Goal: Task Accomplishment & Management: Manage account settings

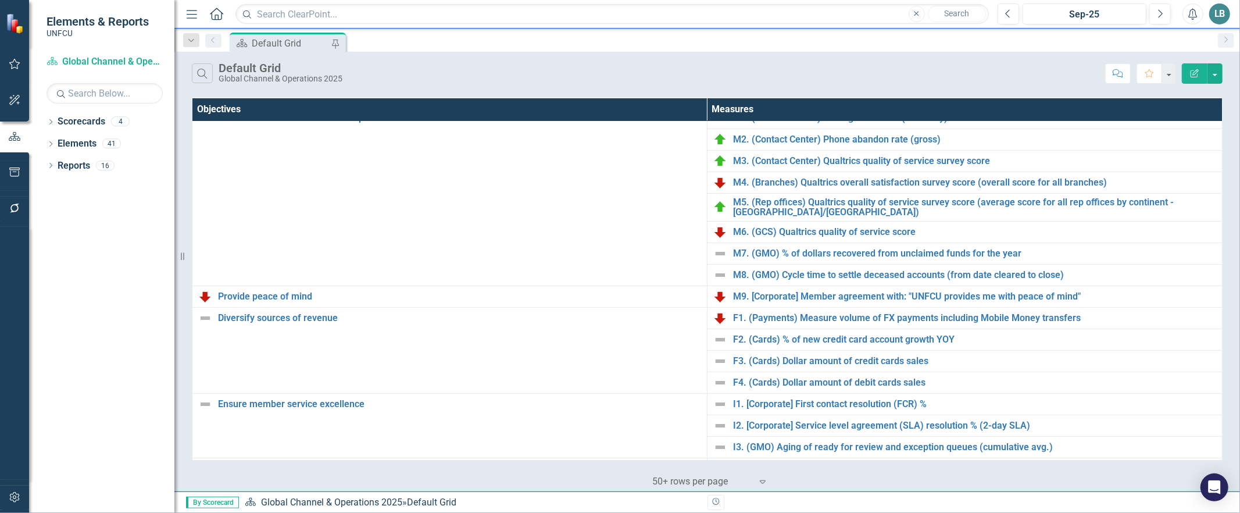
scroll to position [315, 0]
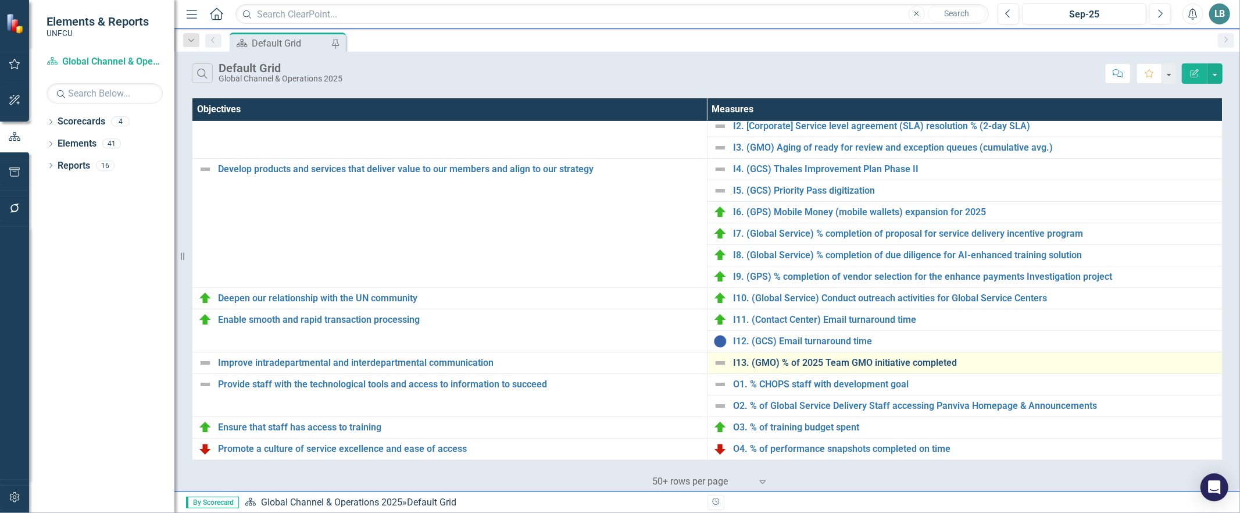
click at [782, 367] on link "I13. (GMO) % of 2025 Team GMO initiative completed" at bounding box center [974, 363] width 483 height 10
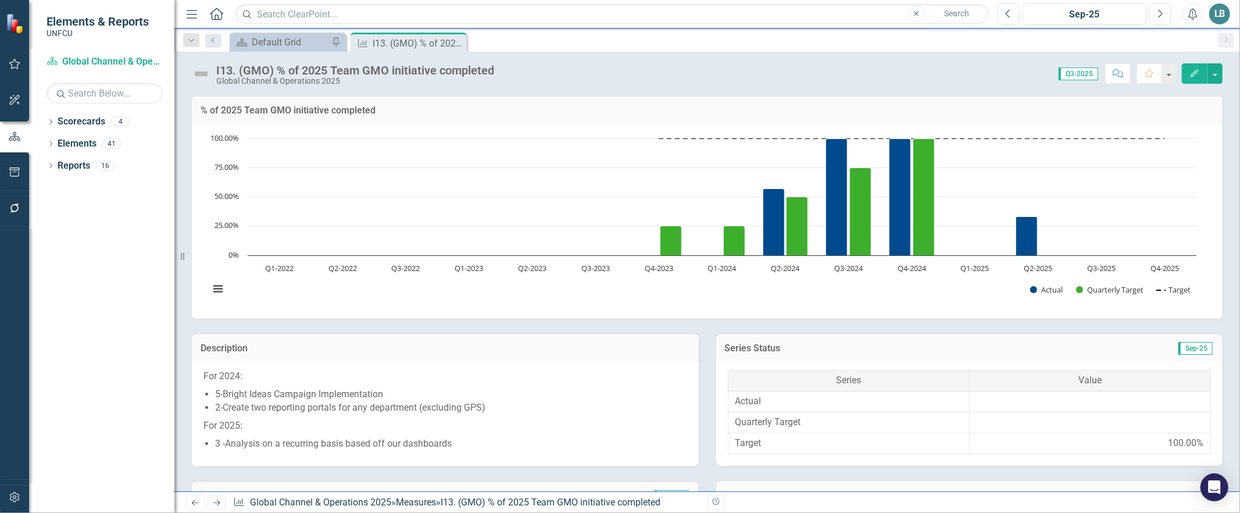
scroll to position [330, 0]
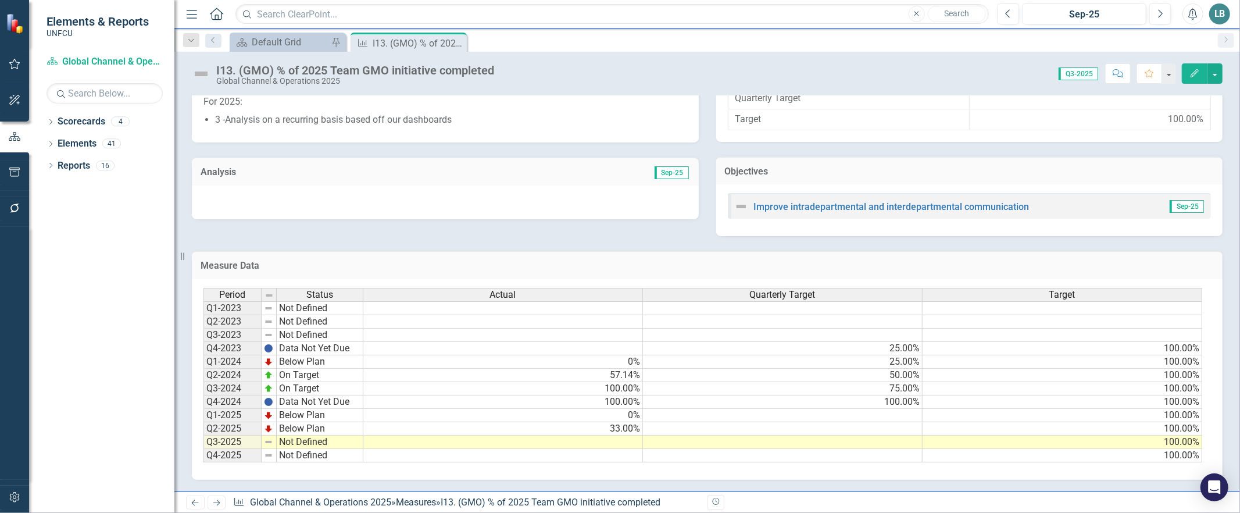
click at [593, 436] on td at bounding box center [503, 441] width 280 height 13
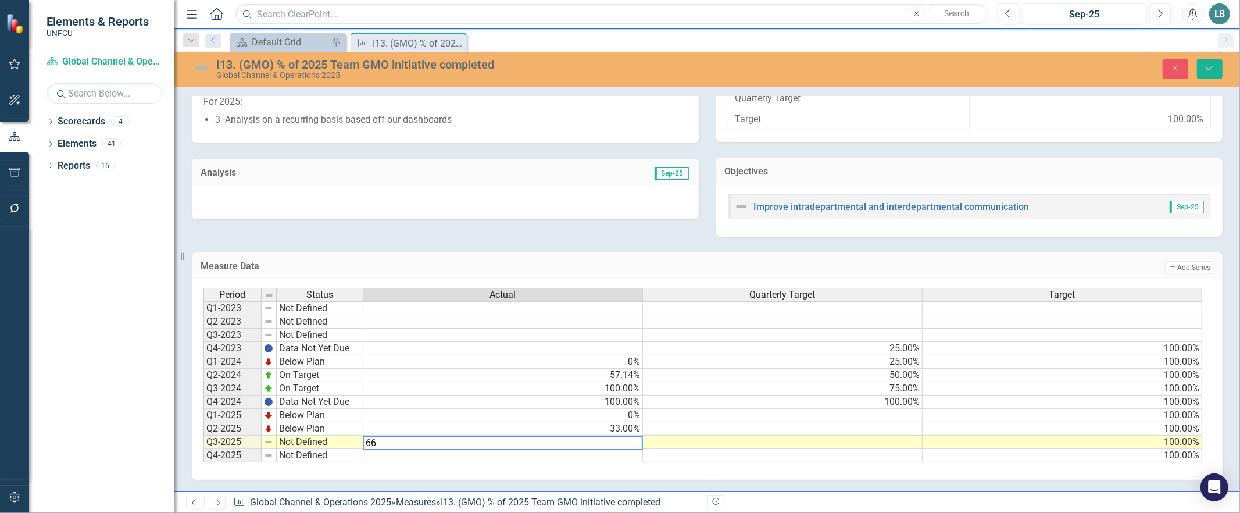
type textarea "66"
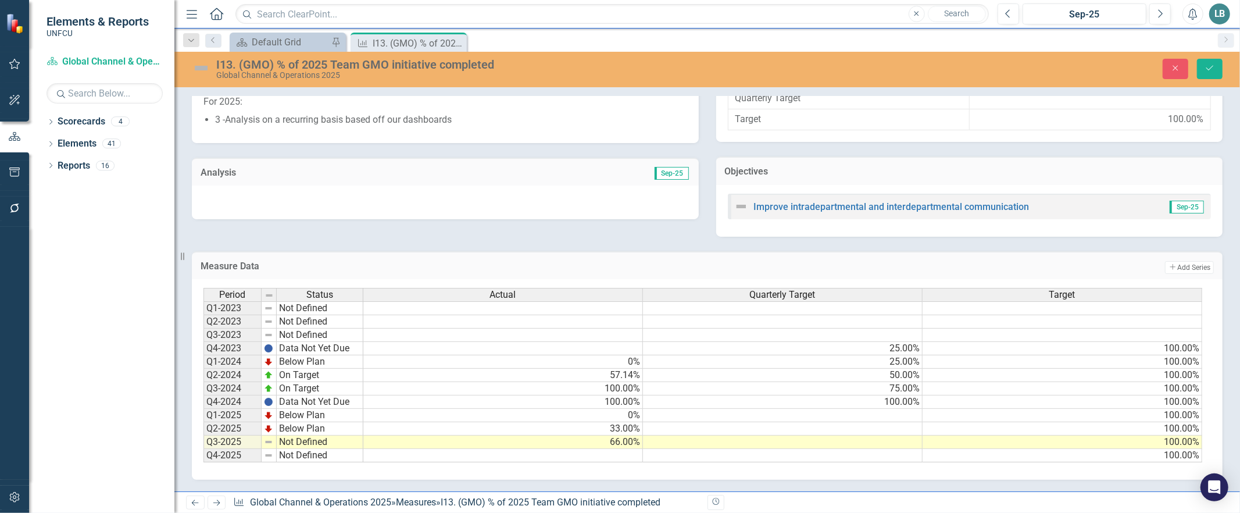
click at [690, 473] on div "Period Status Actual Quarterly Target Target Q1-2023 Not Defined Q2-2023 Not De…" at bounding box center [707, 379] width 1031 height 201
click at [287, 435] on td "Not Defined" at bounding box center [320, 441] width 87 height 13
type textarea "On Target"
click at [288, 378] on div "Period Status Actual Quarterly Target Target Q1-2023 Not Defined Q2-2023 Not De…" at bounding box center [702, 375] width 999 height 175
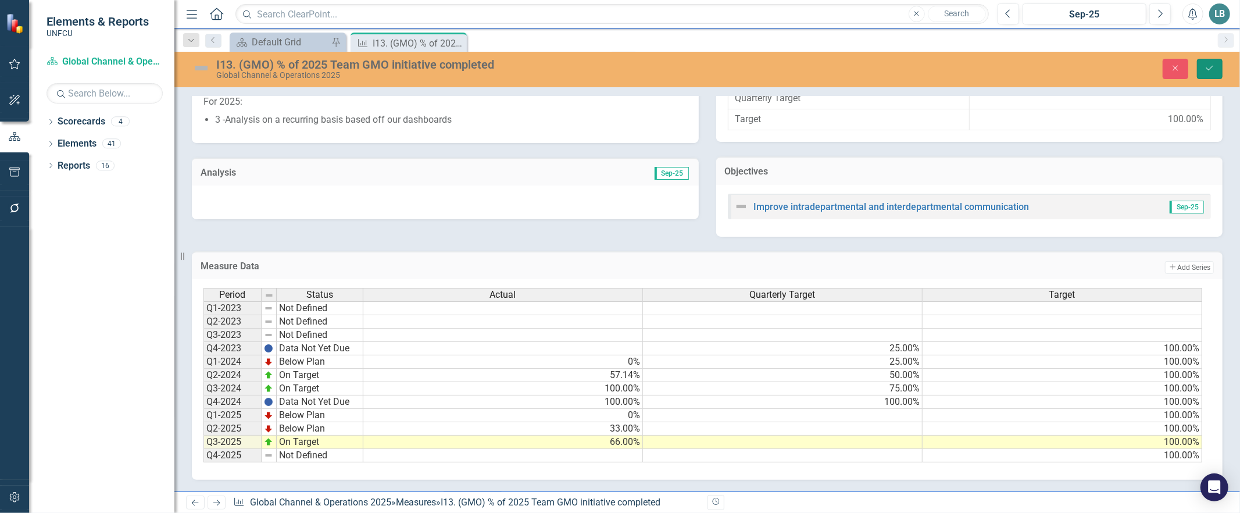
click at [1207, 77] on button "Save" at bounding box center [1210, 69] width 26 height 20
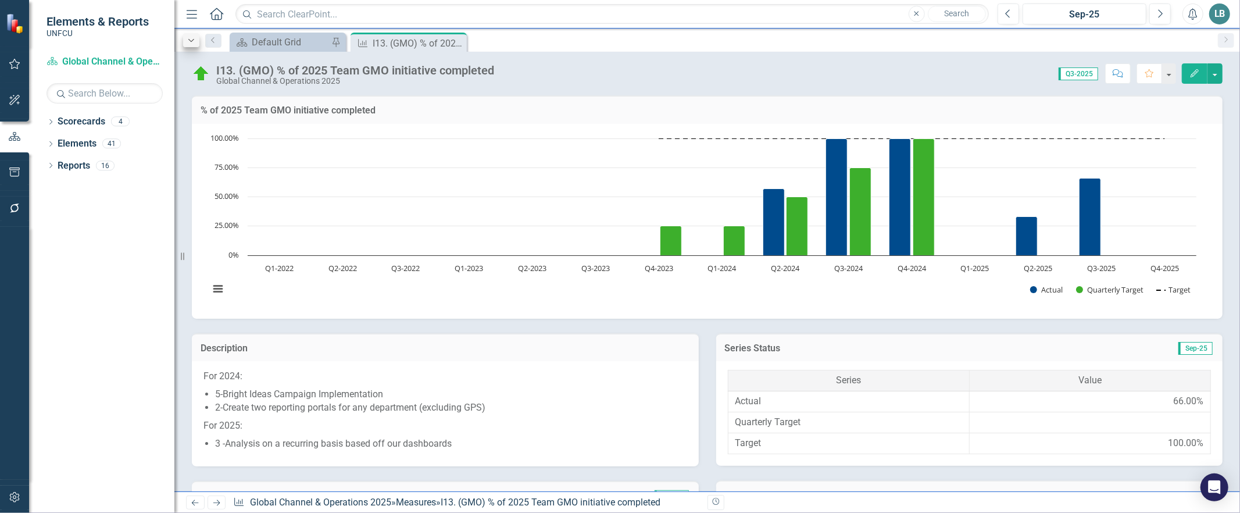
drag, startPoint x: 456, startPoint y: 38, endPoint x: 192, endPoint y: 42, distance: 264.0
click at [0, 0] on icon "Close" at bounding box center [0, 0] width 0 height 0
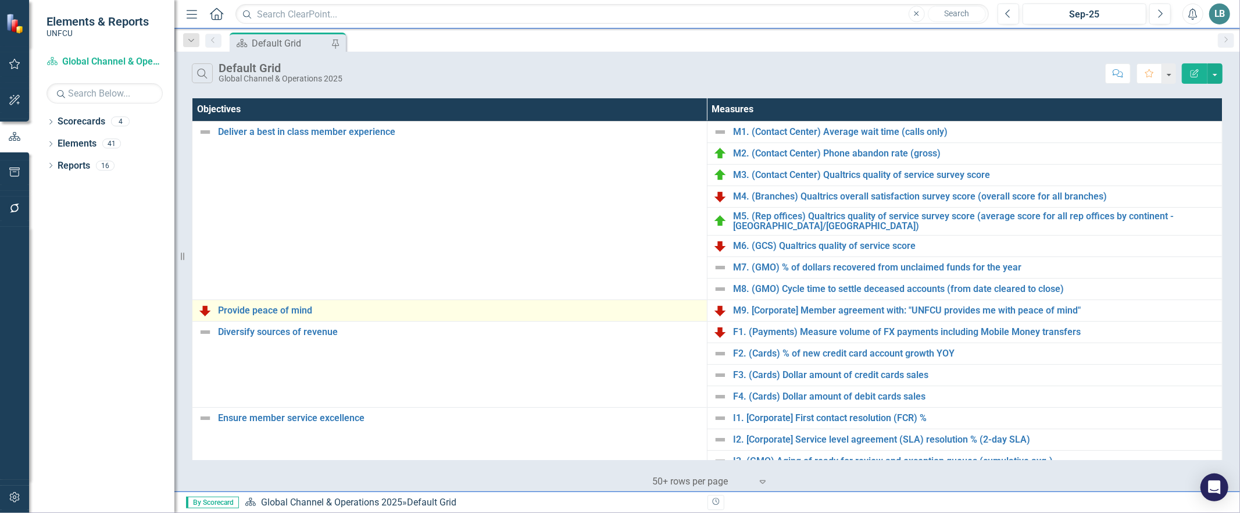
scroll to position [315, 0]
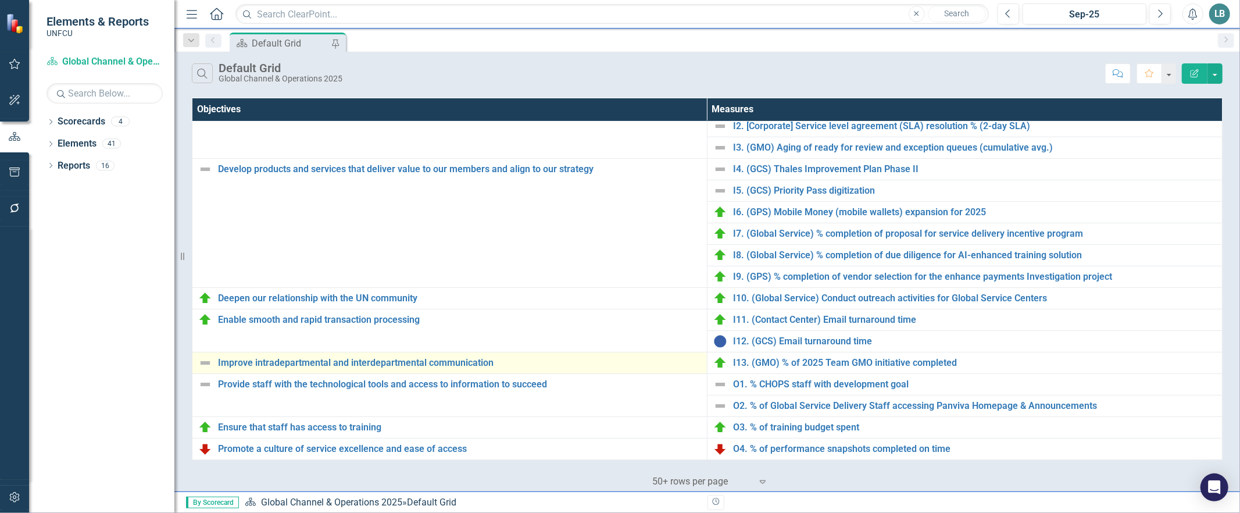
click at [211, 364] on img at bounding box center [205, 363] width 14 height 14
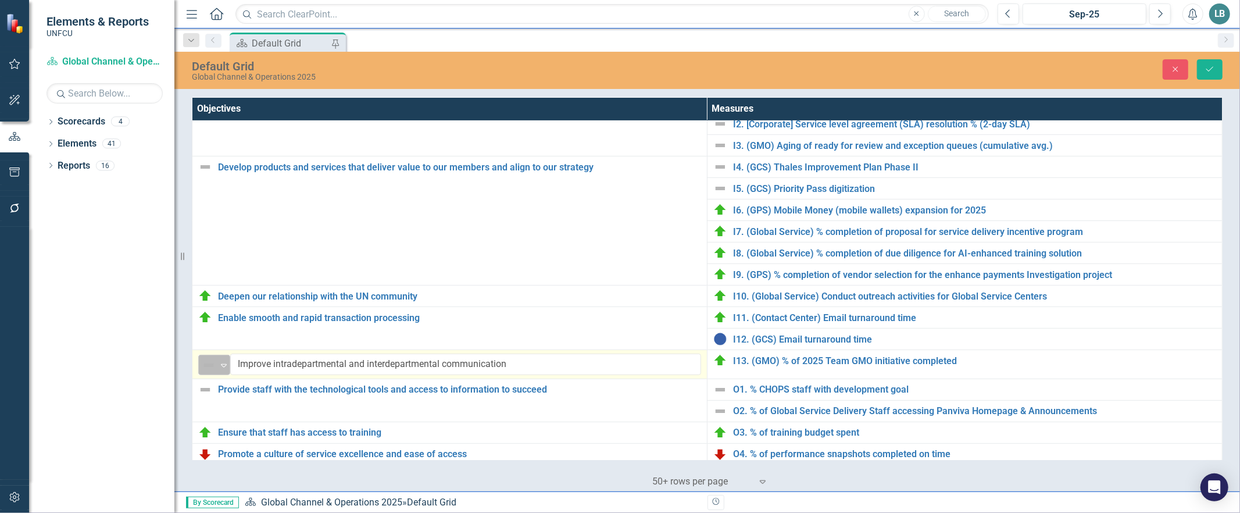
click at [218, 365] on div "Not Defined Expand" at bounding box center [214, 365] width 32 height 20
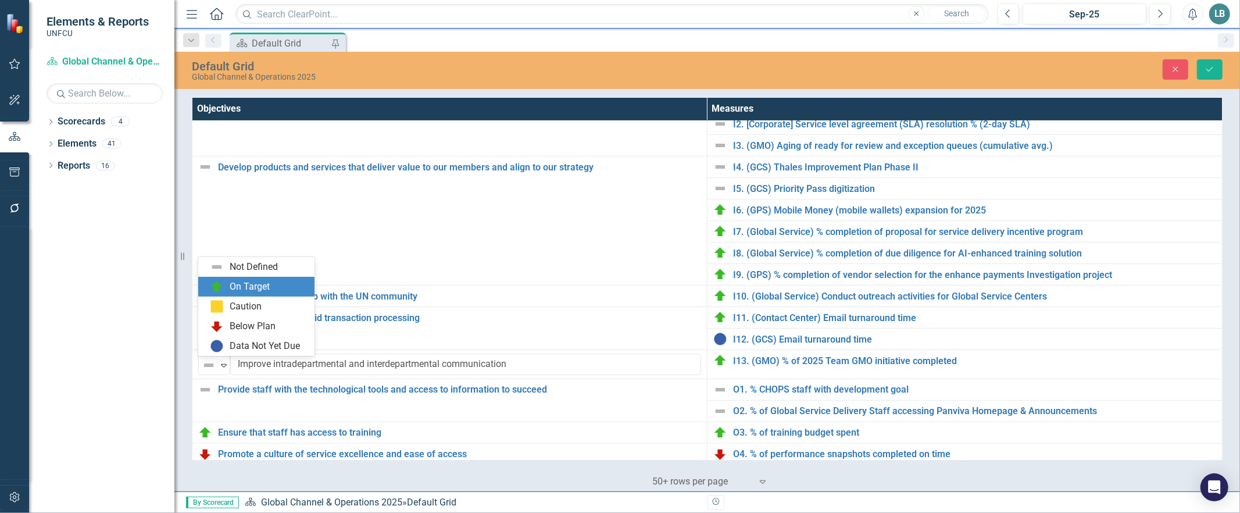
click at [219, 285] on img at bounding box center [217, 287] width 14 height 14
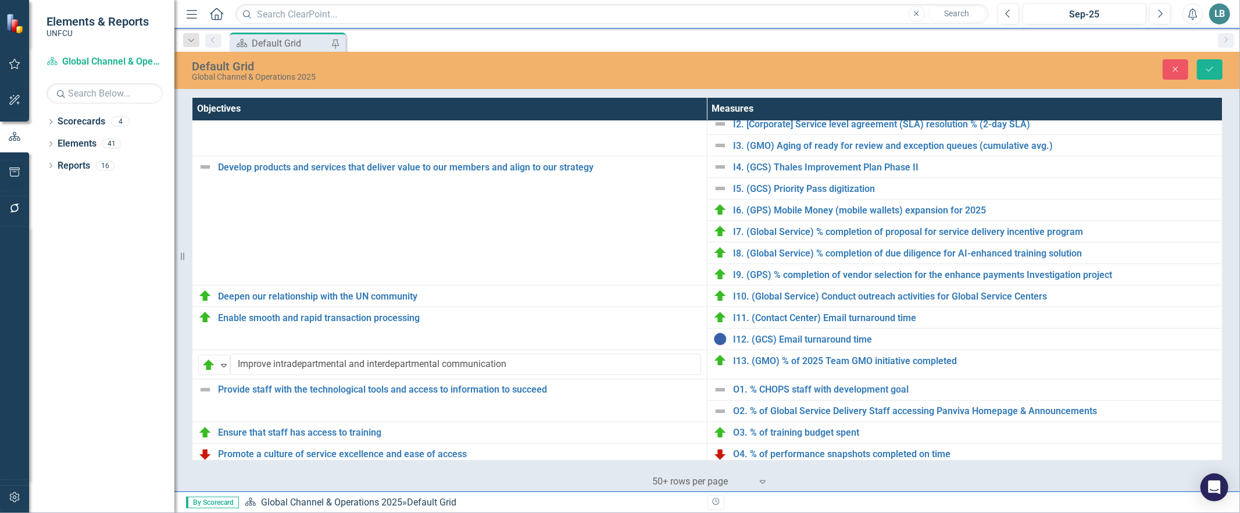
click at [1225, 74] on div "Close Save" at bounding box center [1018, 69] width 427 height 20
click at [1208, 67] on icon "Save" at bounding box center [1210, 69] width 10 height 8
